Goal: Task Accomplishment & Management: Manage account settings

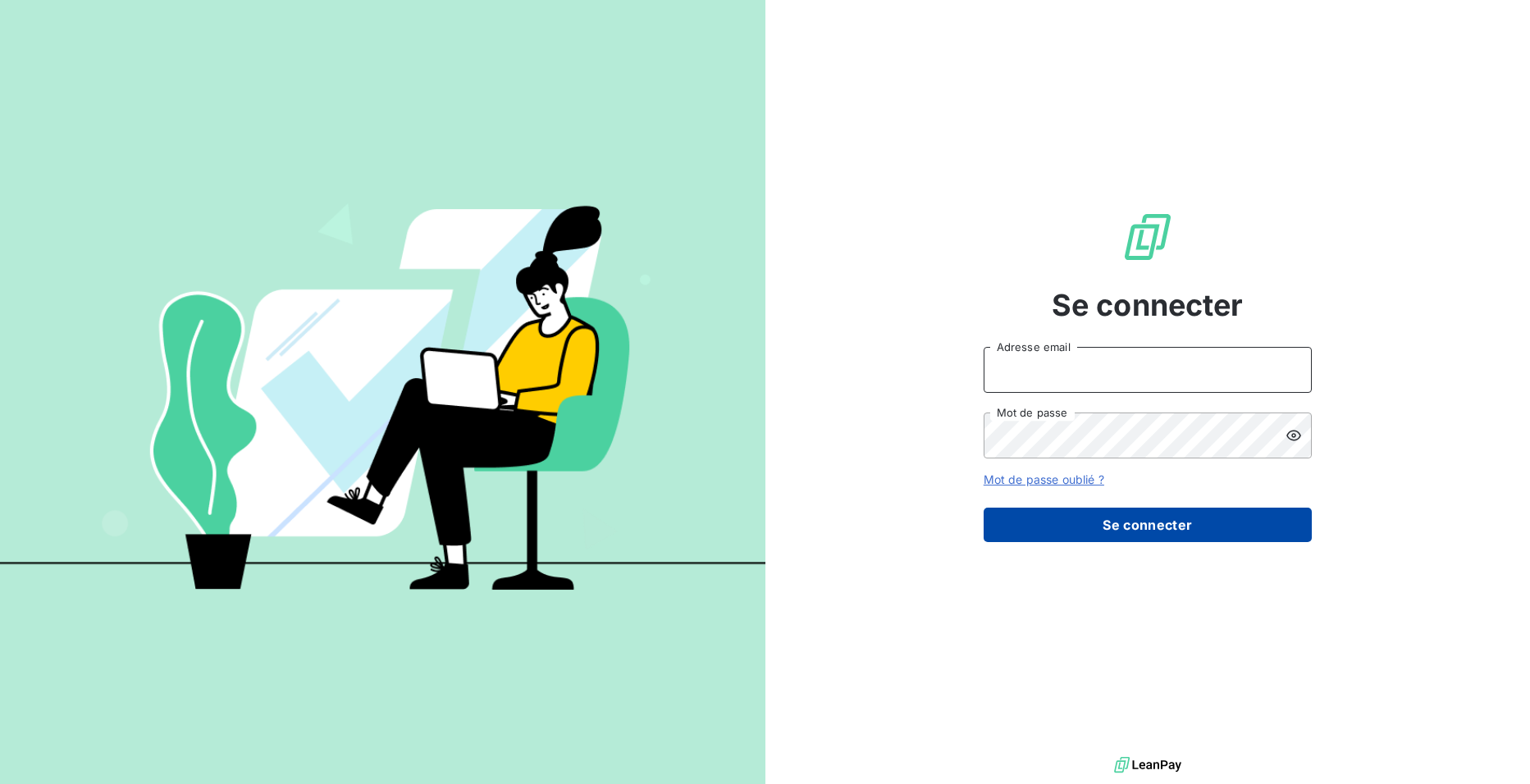
type input "HINGRE"
click at [1144, 536] on button "Se connecter" at bounding box center [1148, 524] width 328 height 34
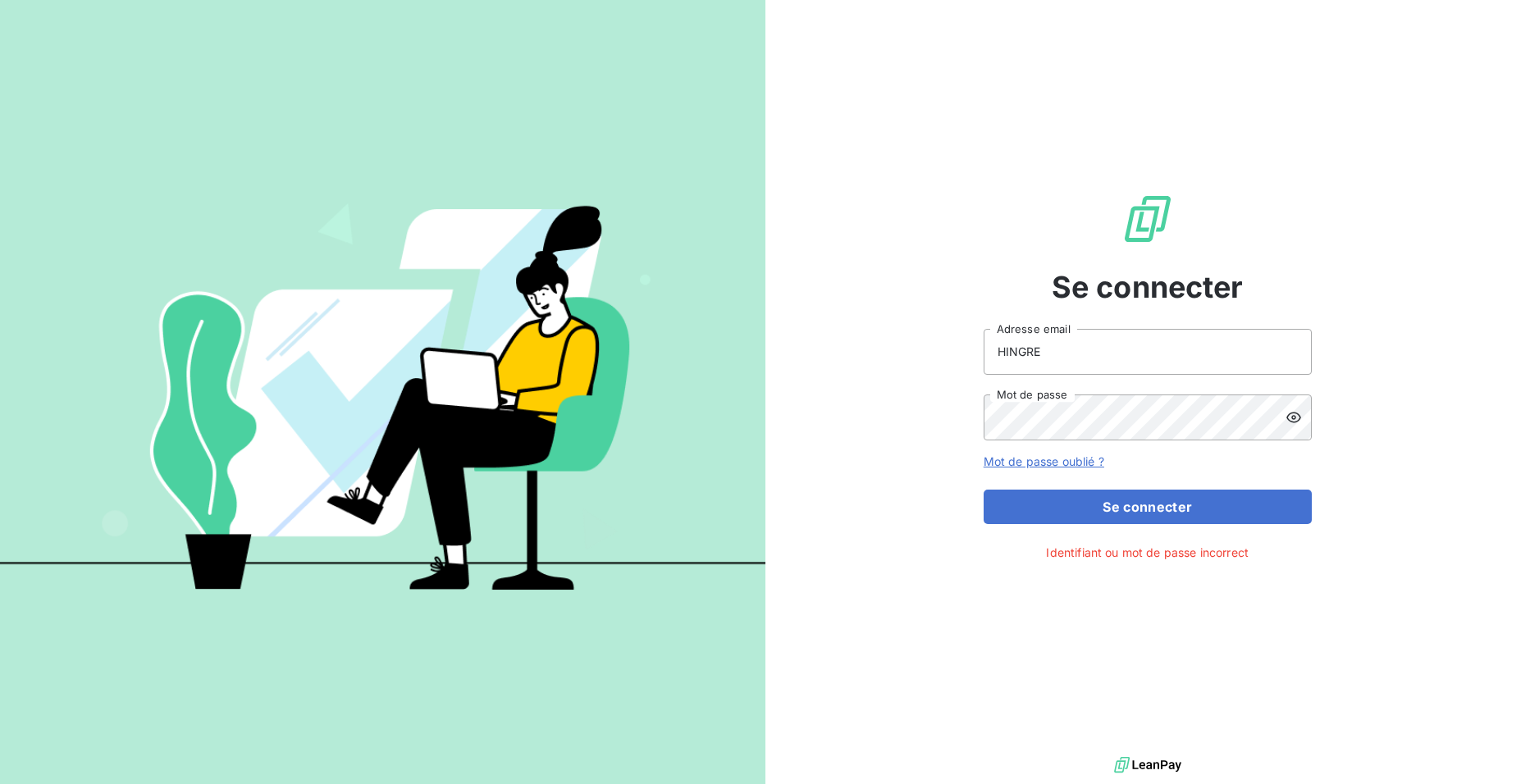
click at [1292, 415] on icon at bounding box center [1294, 417] width 14 height 11
click at [1151, 502] on button "Se connecter" at bounding box center [1148, 506] width 328 height 34
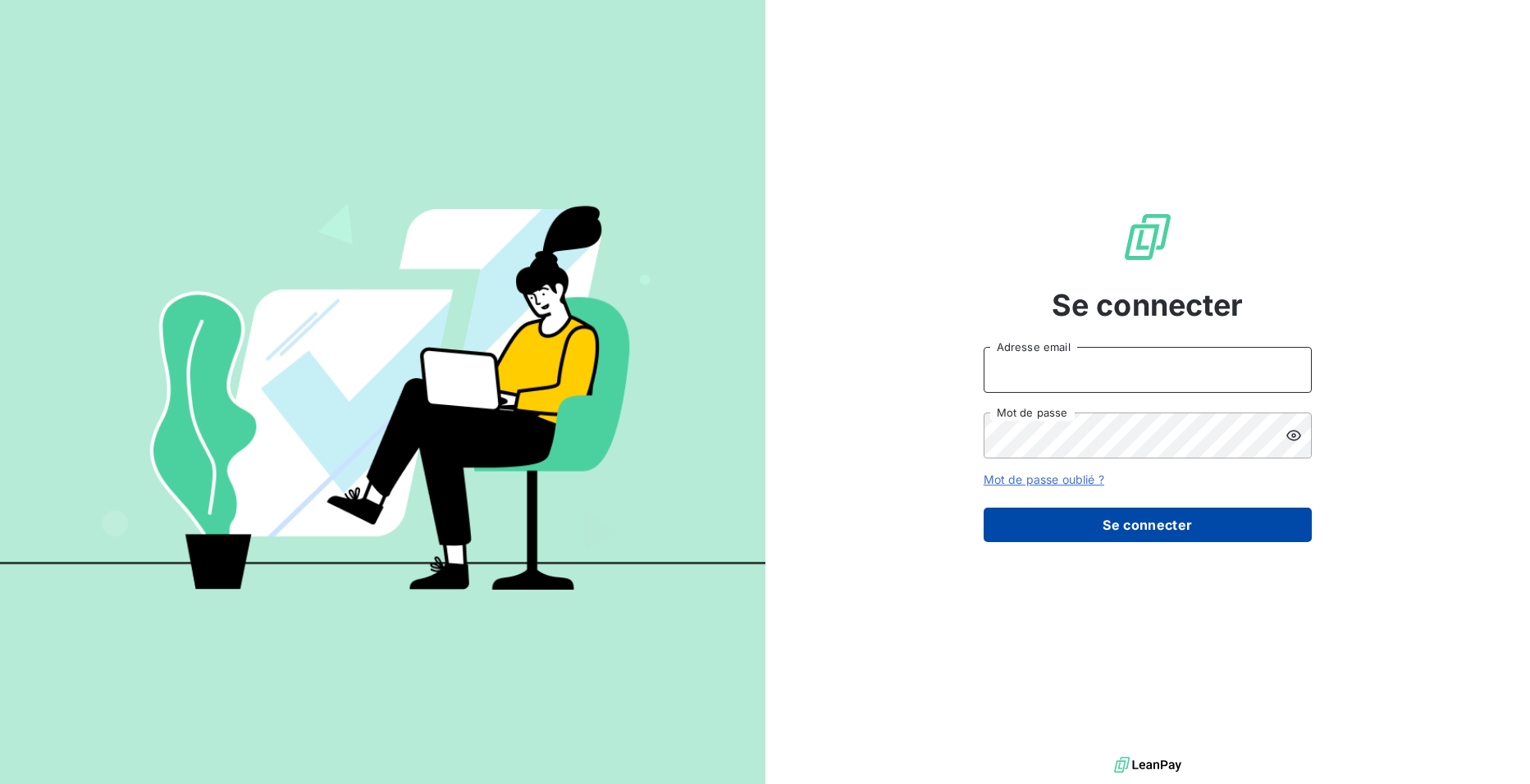
type input "HINGRE"
click at [1170, 533] on button "Se connecter" at bounding box center [1148, 524] width 328 height 34
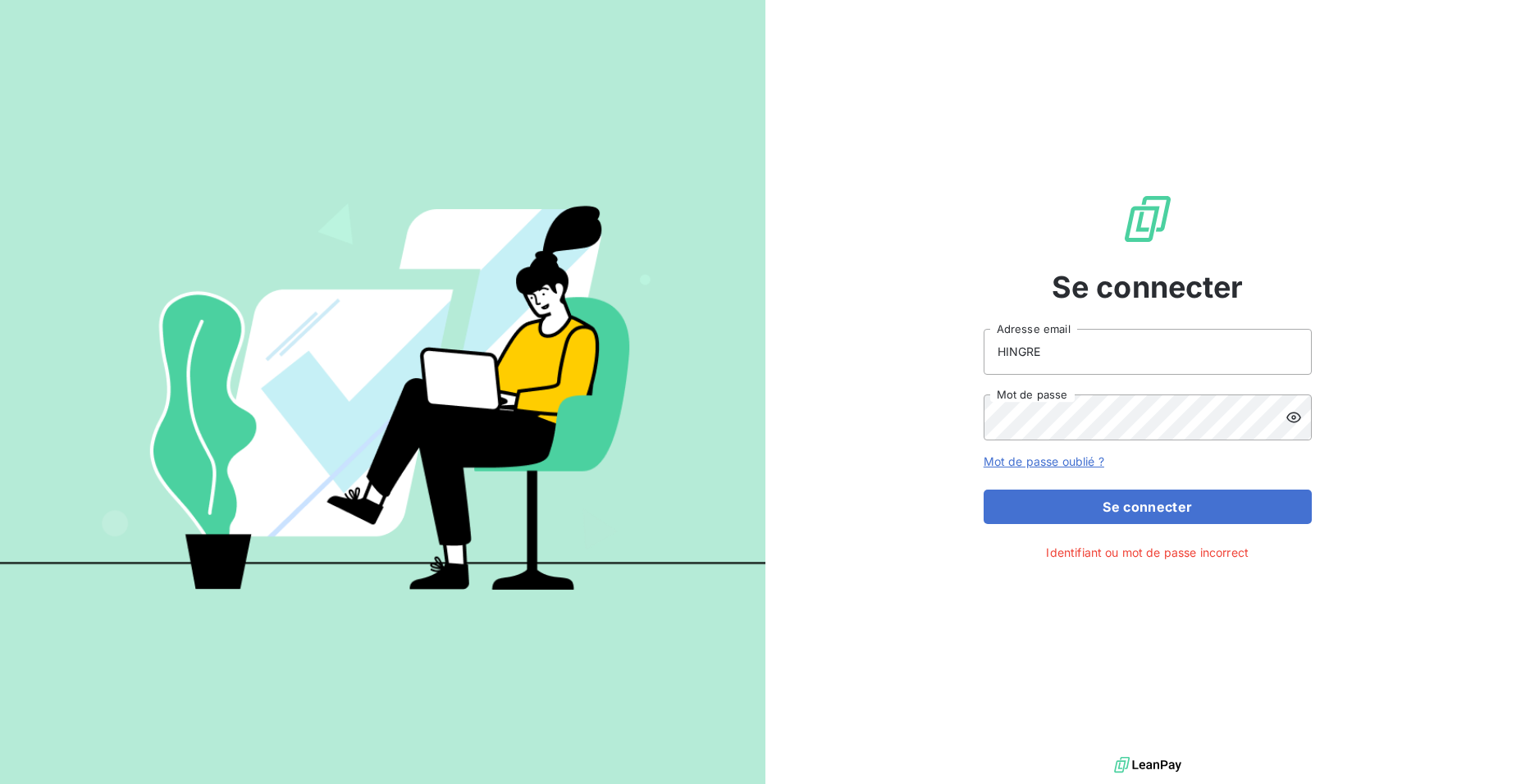
click at [1292, 415] on icon at bounding box center [1294, 417] width 16 height 16
click at [1291, 413] on icon at bounding box center [1294, 417] width 16 height 16
click at [1030, 460] on link "Mot de passe oublié ?" at bounding box center [1044, 460] width 121 height 14
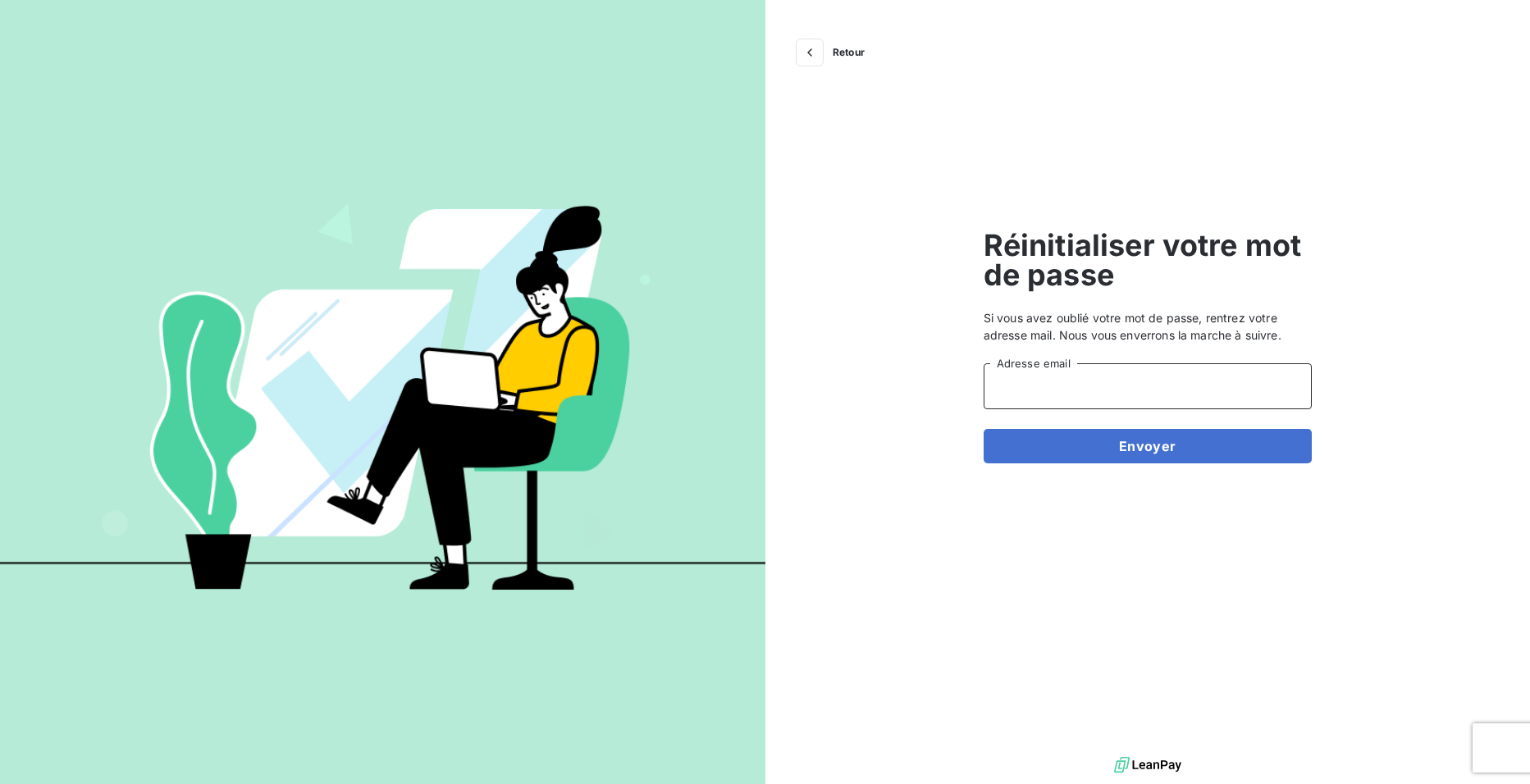
click at [1088, 384] on input "Adresse email" at bounding box center [1148, 386] width 328 height 46
type input "ihingre@tecnifibre.com"
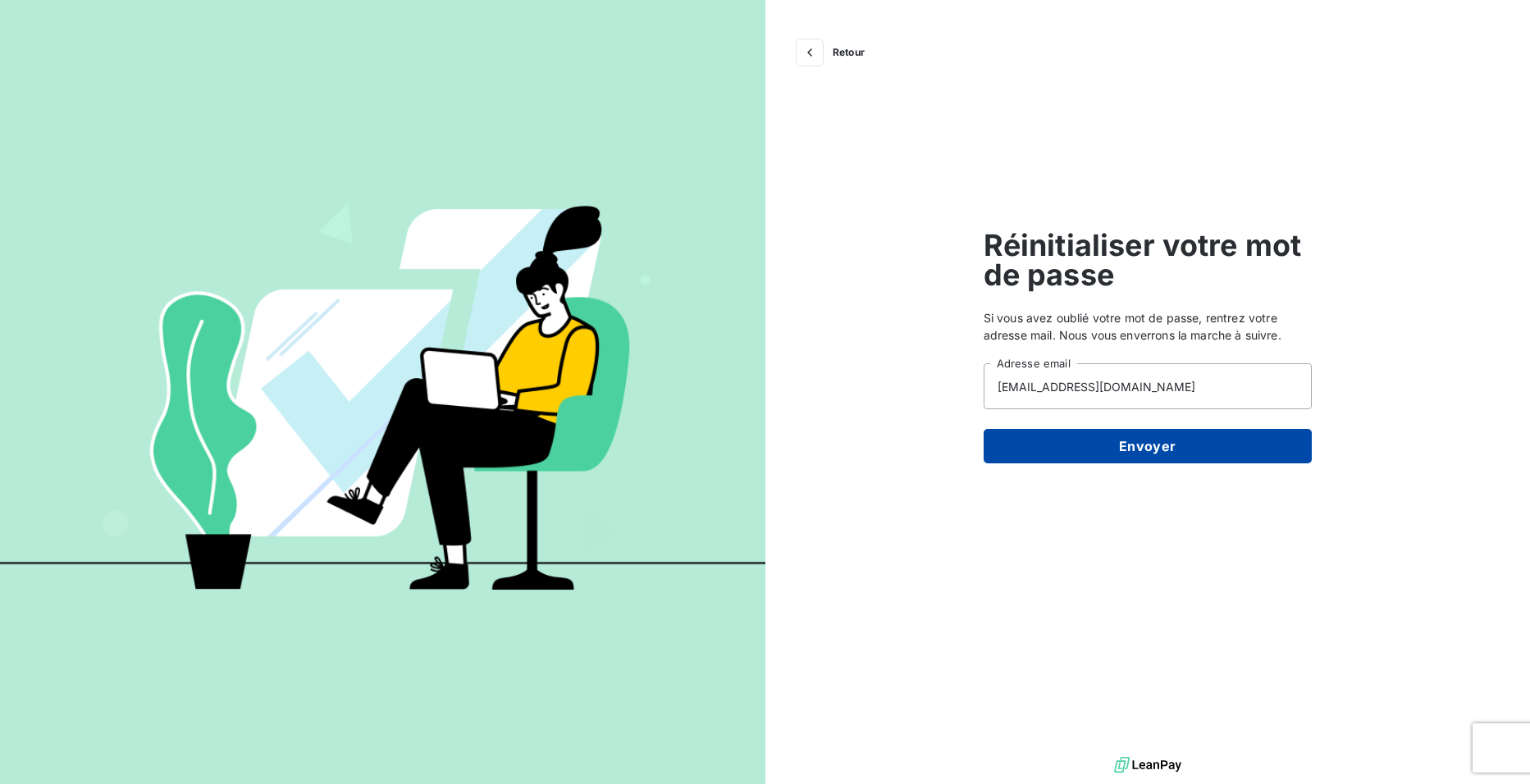
click at [1174, 452] on button "Envoyer" at bounding box center [1148, 446] width 328 height 34
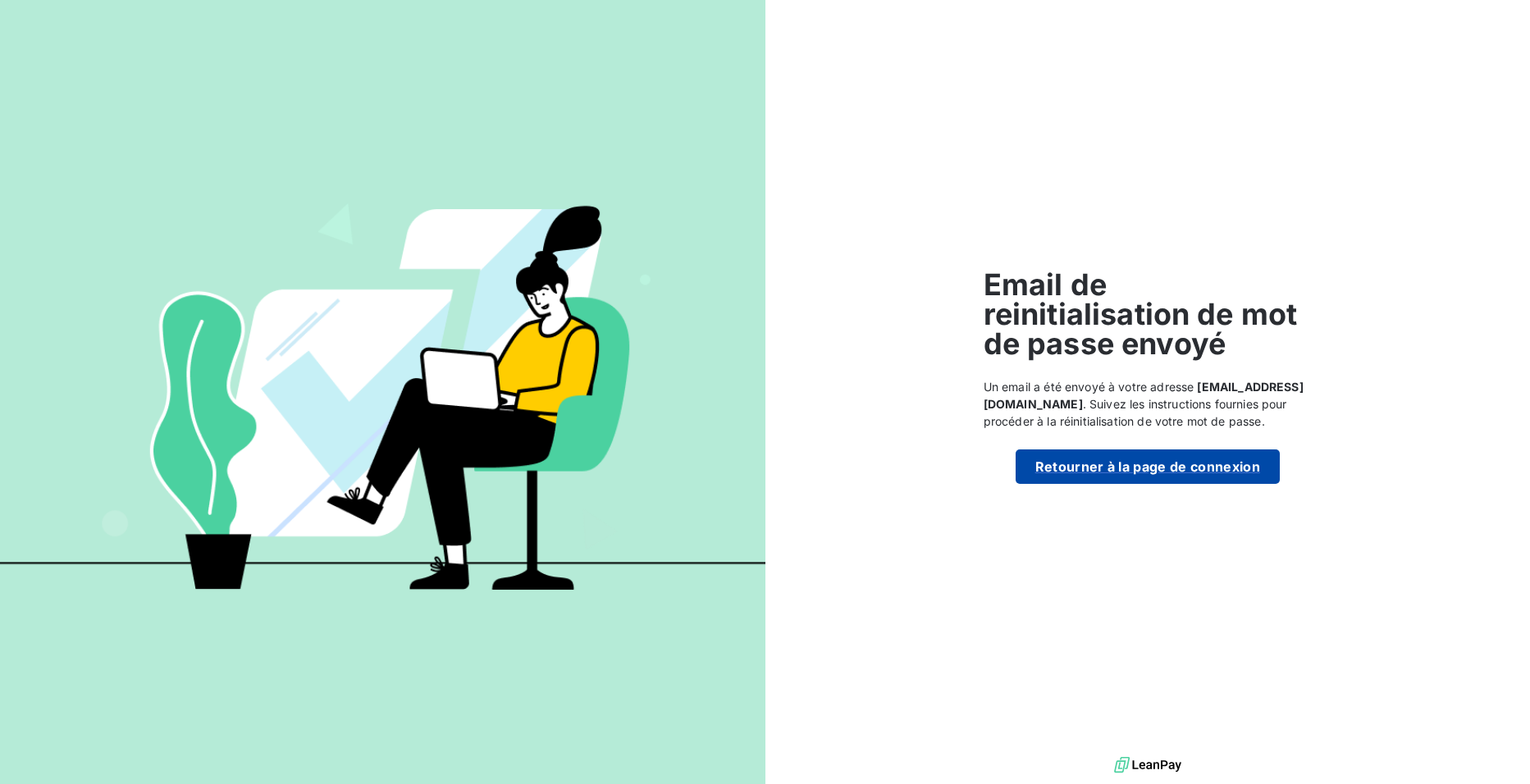
click at [1140, 451] on button "Retourner à la page de connexion" at bounding box center [1147, 467] width 264 height 34
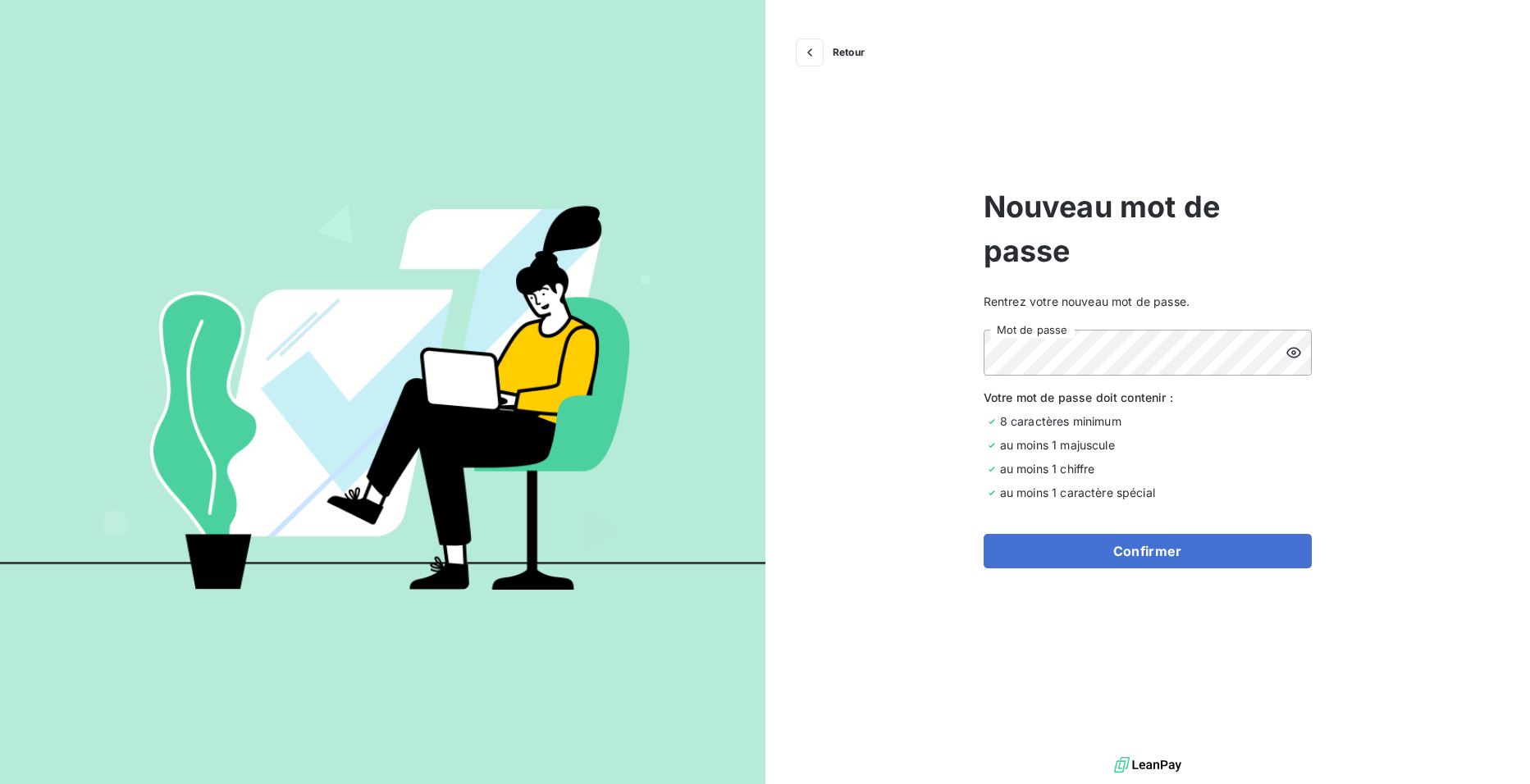
click at [1288, 356] on icon at bounding box center [1294, 352] width 16 height 16
click at [1189, 542] on button "Confirmer" at bounding box center [1148, 551] width 328 height 34
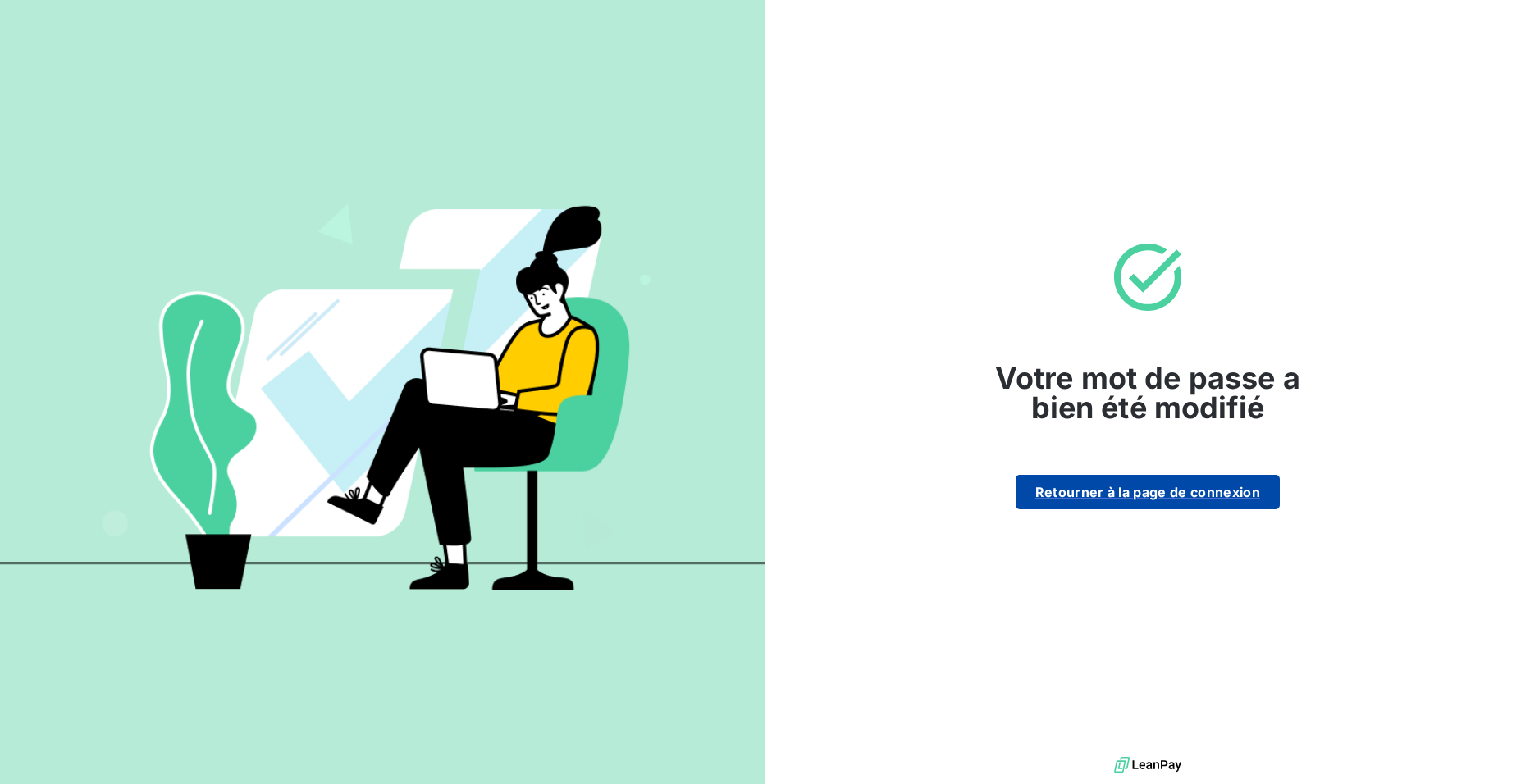
click at [1176, 497] on button "Retourner à la page de connexion" at bounding box center [1147, 492] width 264 height 34
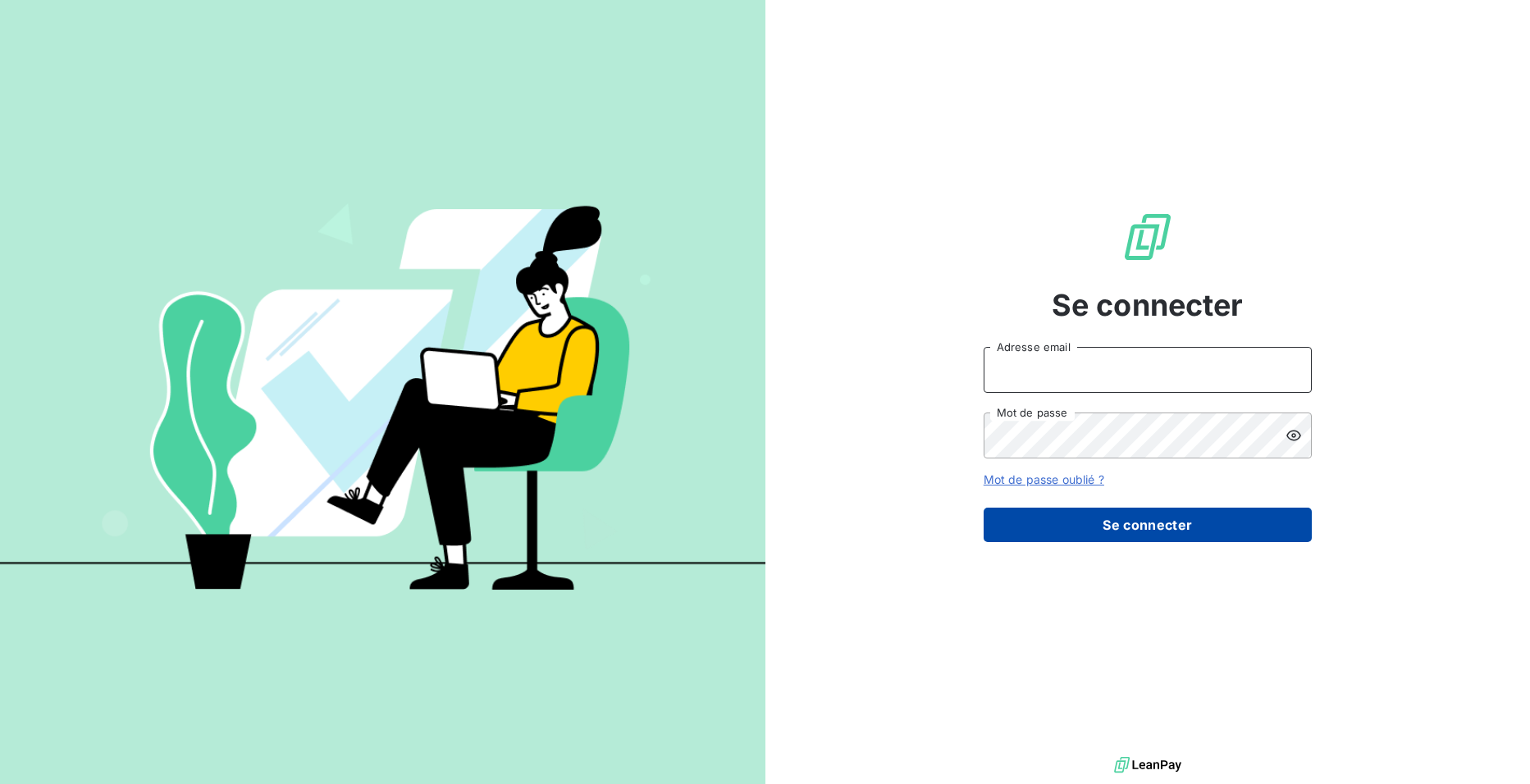
type input "HINGRE"
click at [1175, 517] on button "Se connecter" at bounding box center [1148, 524] width 328 height 34
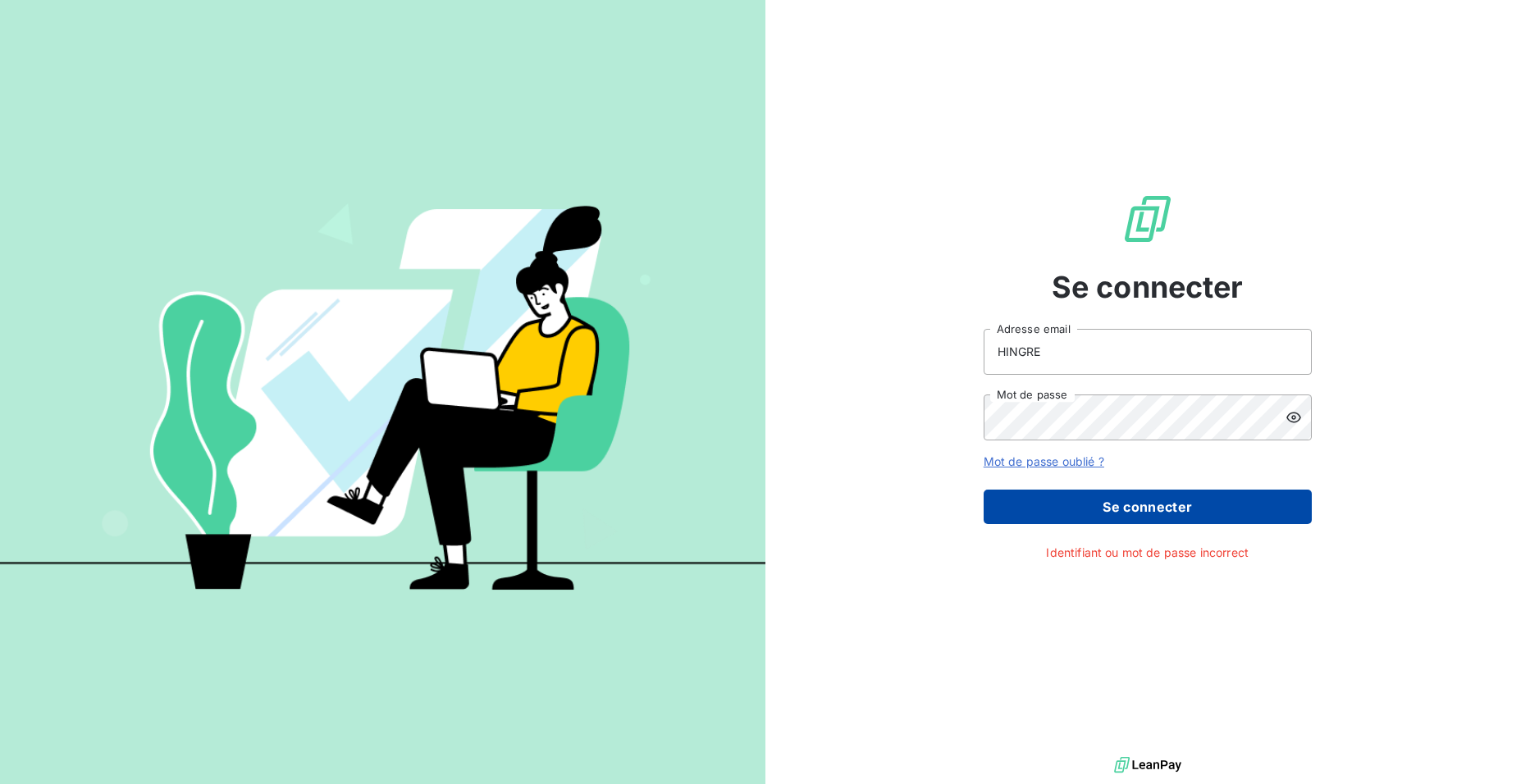
click at [1109, 509] on button "Se connecter" at bounding box center [1148, 506] width 328 height 34
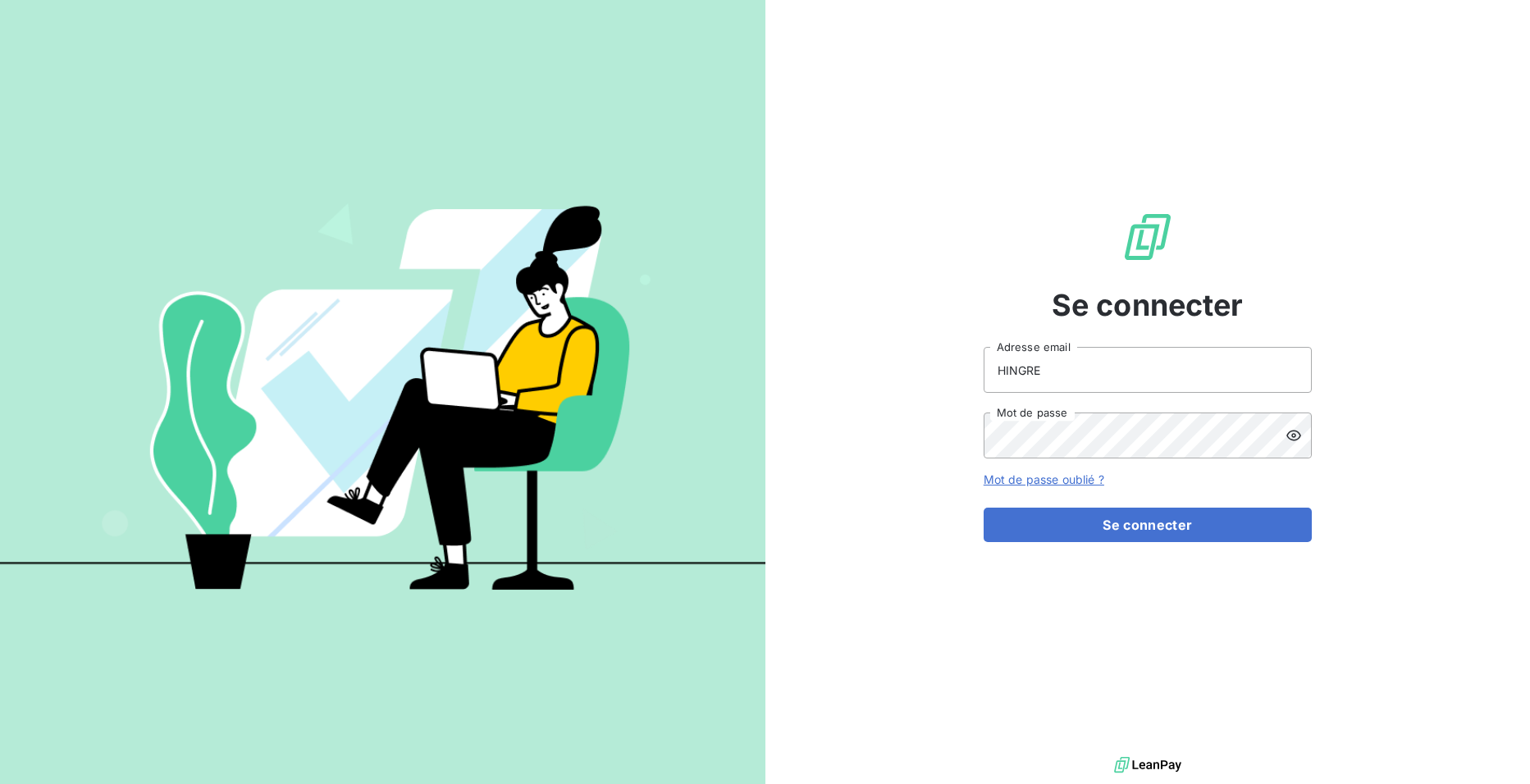
click at [514, 311] on img at bounding box center [382, 391] width 765 height 479
click at [1134, 762] on img at bounding box center [1148, 764] width 68 height 24
